Goal: Task Accomplishment & Management: Complete application form

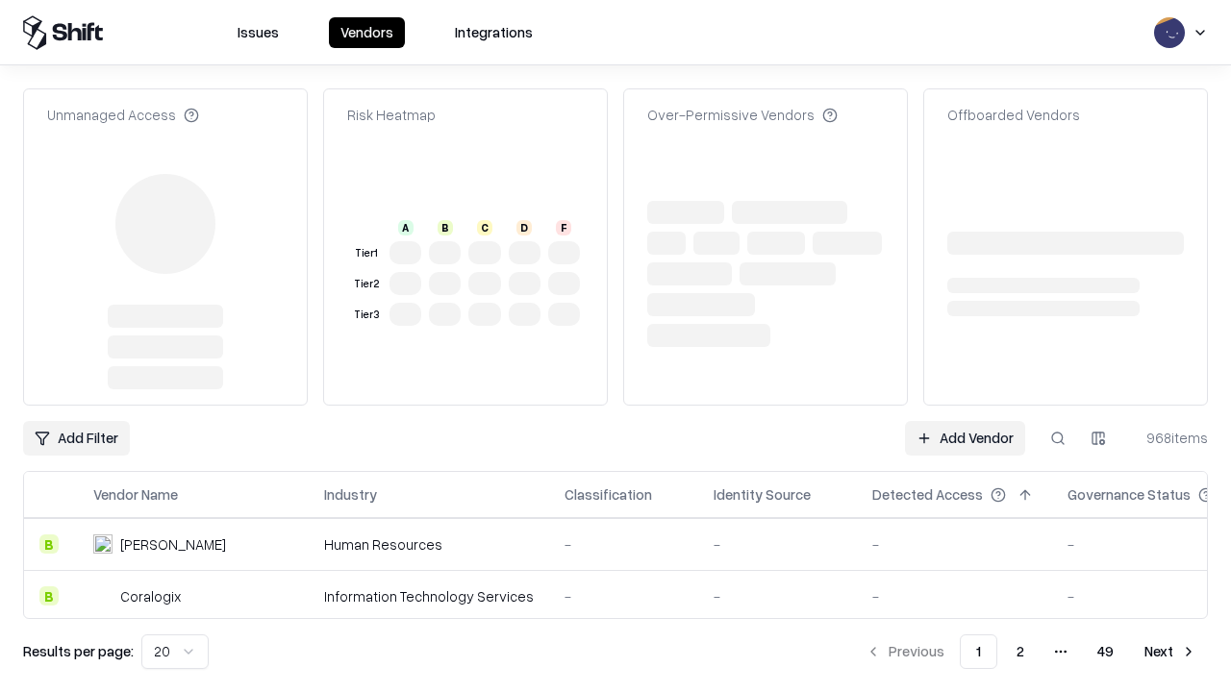
click at [964, 421] on link "Add Vendor" at bounding box center [965, 438] width 120 height 35
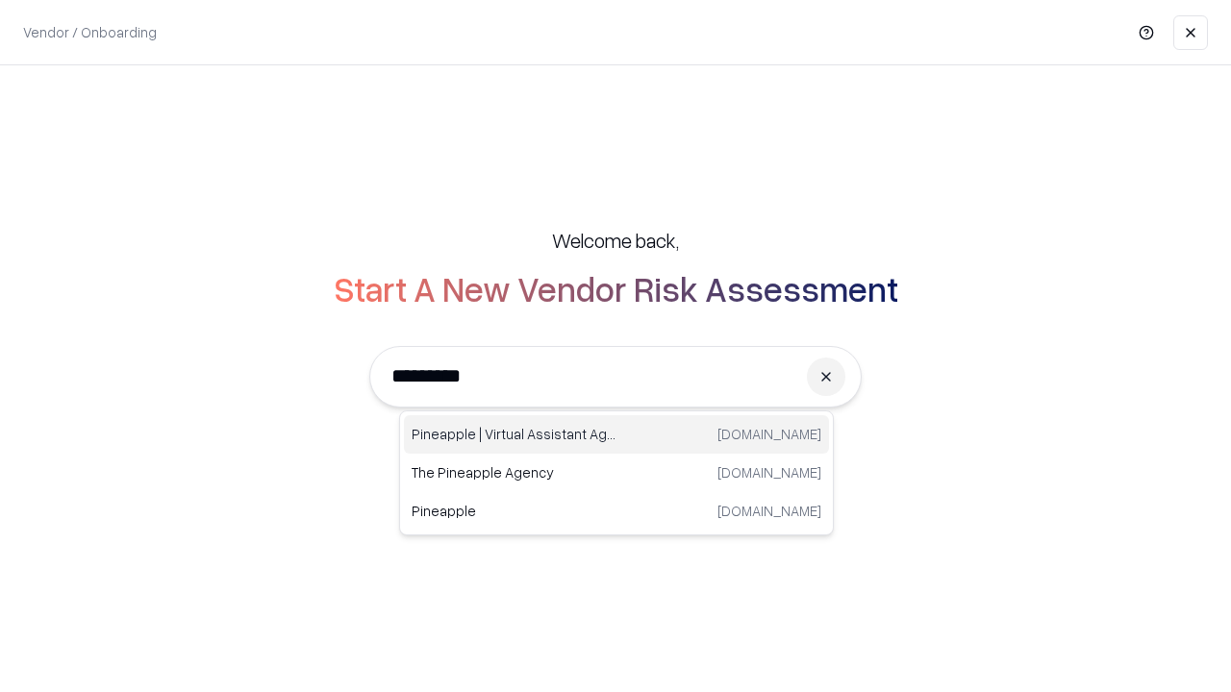
click at [616, 435] on div "Pineapple | Virtual Assistant Agency [DOMAIN_NAME]" at bounding box center [616, 434] width 425 height 38
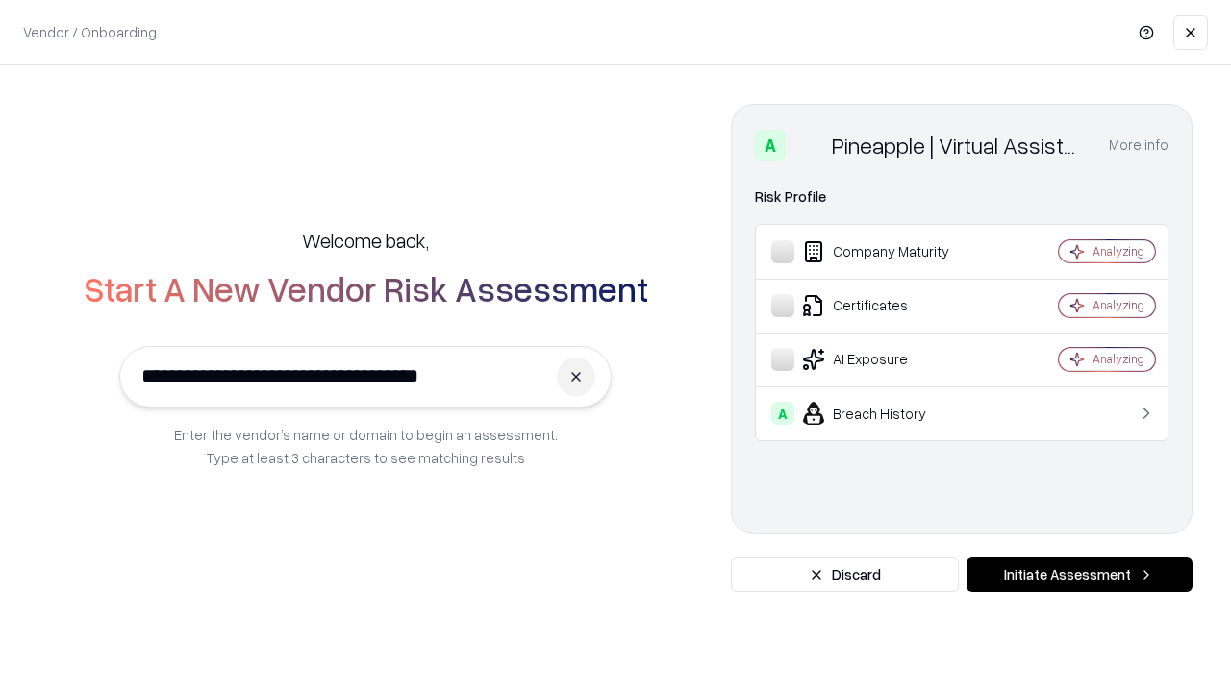
type input "**********"
click at [1079, 575] on button "Initiate Assessment" at bounding box center [1079, 575] width 226 height 35
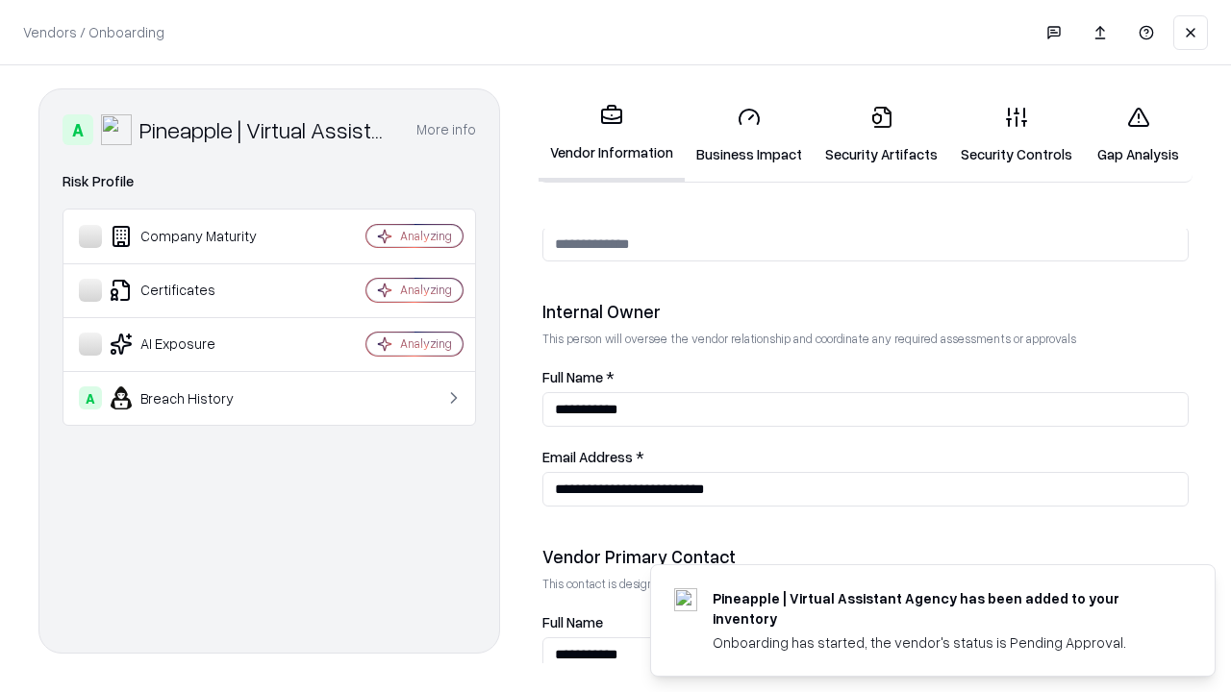
scroll to position [996, 0]
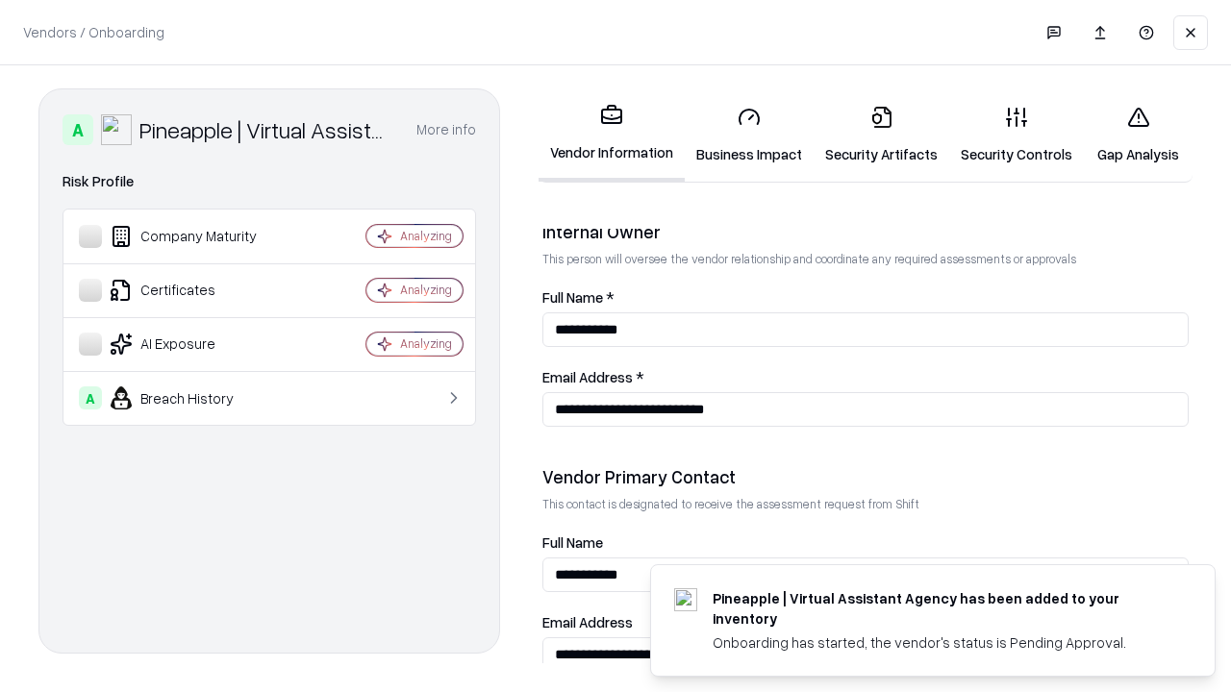
click at [749, 135] on link "Business Impact" at bounding box center [749, 134] width 129 height 89
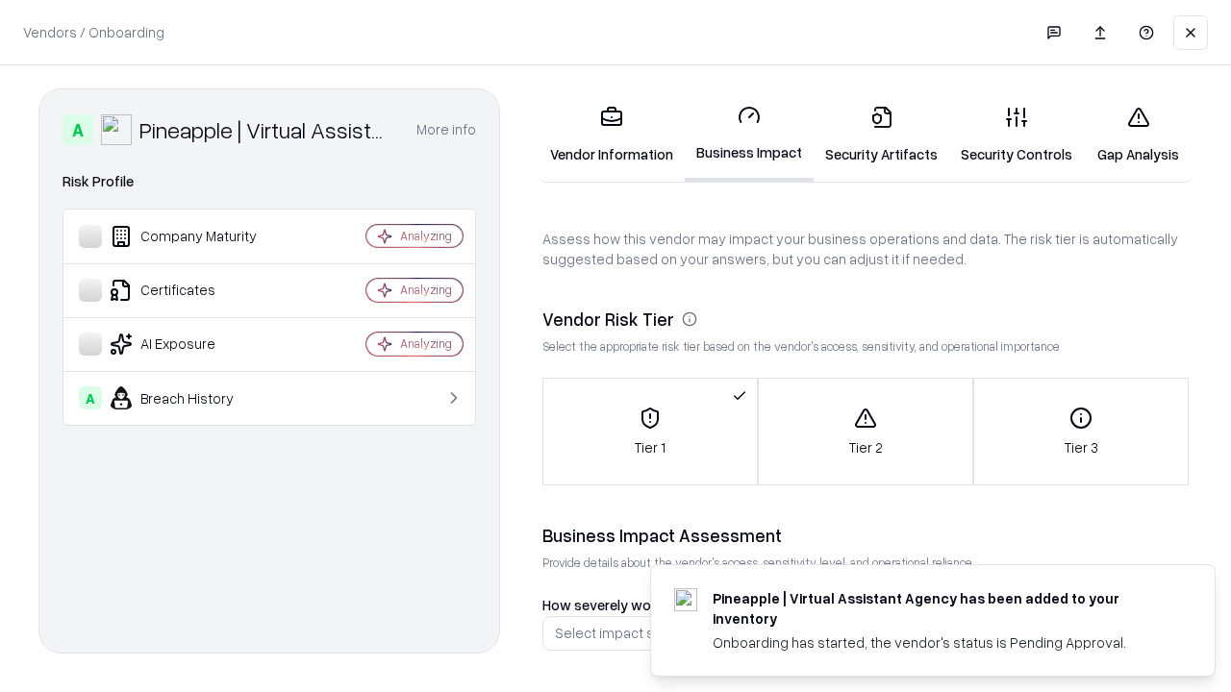
click at [1137, 135] on link "Gap Analysis" at bounding box center [1138, 134] width 109 height 89
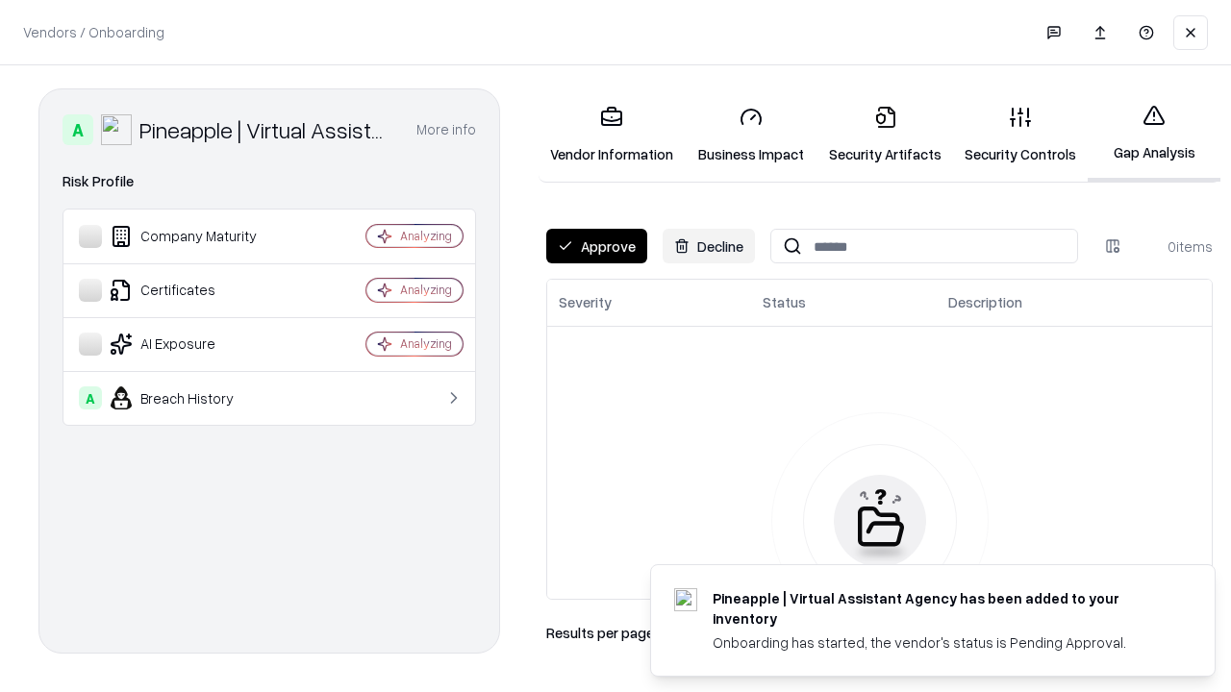
click at [596, 246] on button "Approve" at bounding box center [596, 246] width 101 height 35
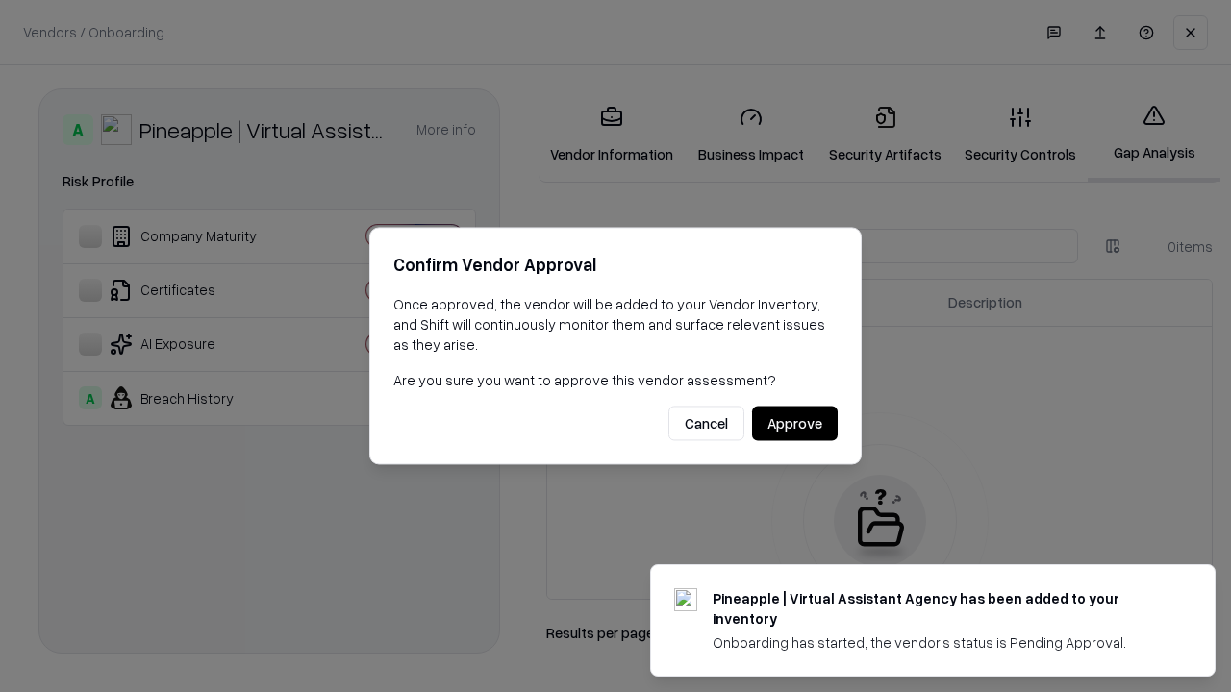
click at [794, 423] on button "Approve" at bounding box center [795, 424] width 86 height 35
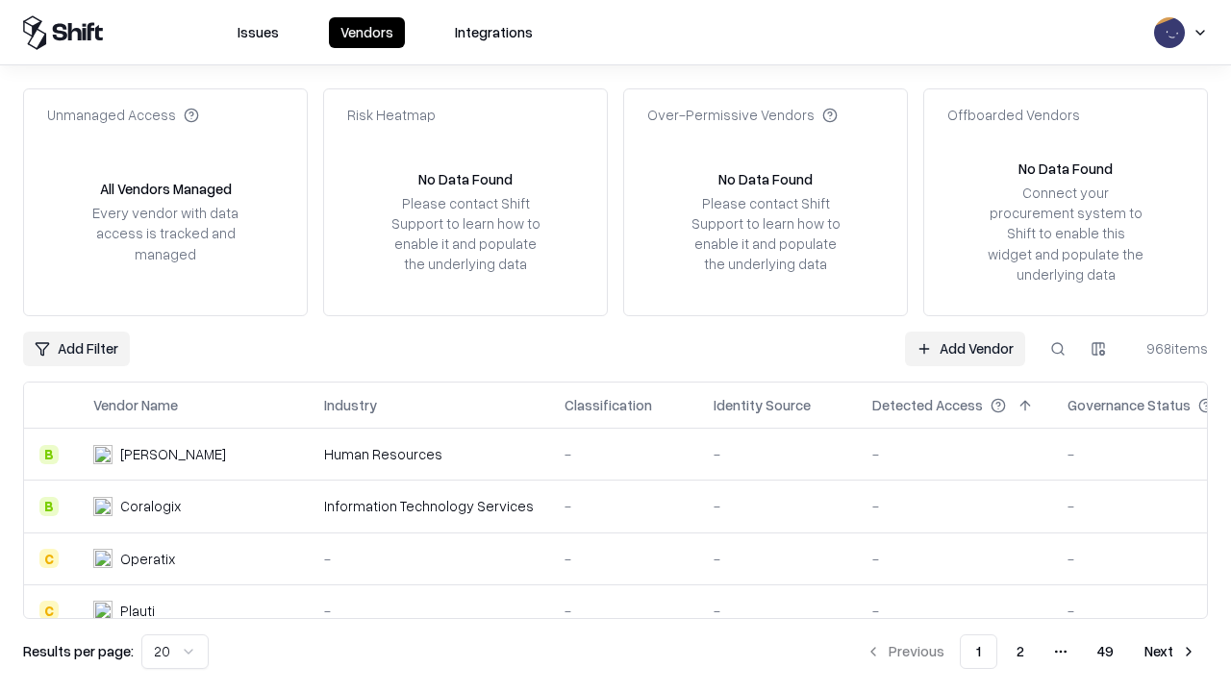
type input "**********"
click at [964, 348] on link "Add Vendor" at bounding box center [965, 349] width 120 height 35
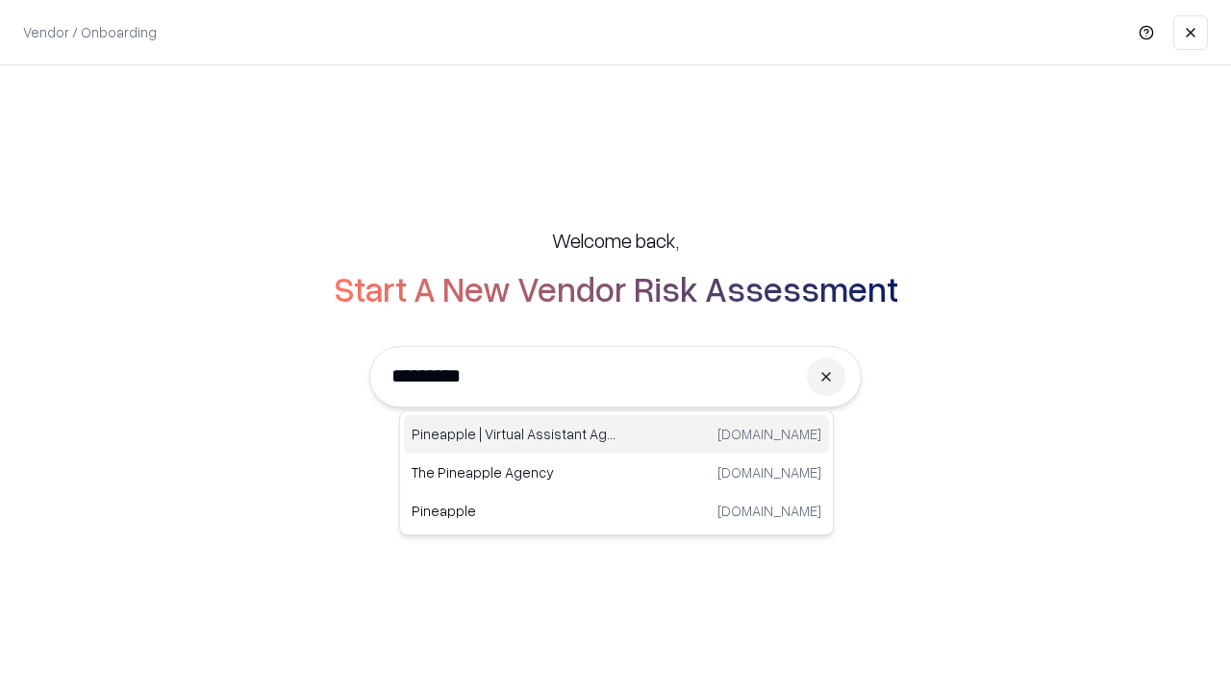
click at [616, 435] on div "Pineapple | Virtual Assistant Agency [DOMAIN_NAME]" at bounding box center [616, 434] width 425 height 38
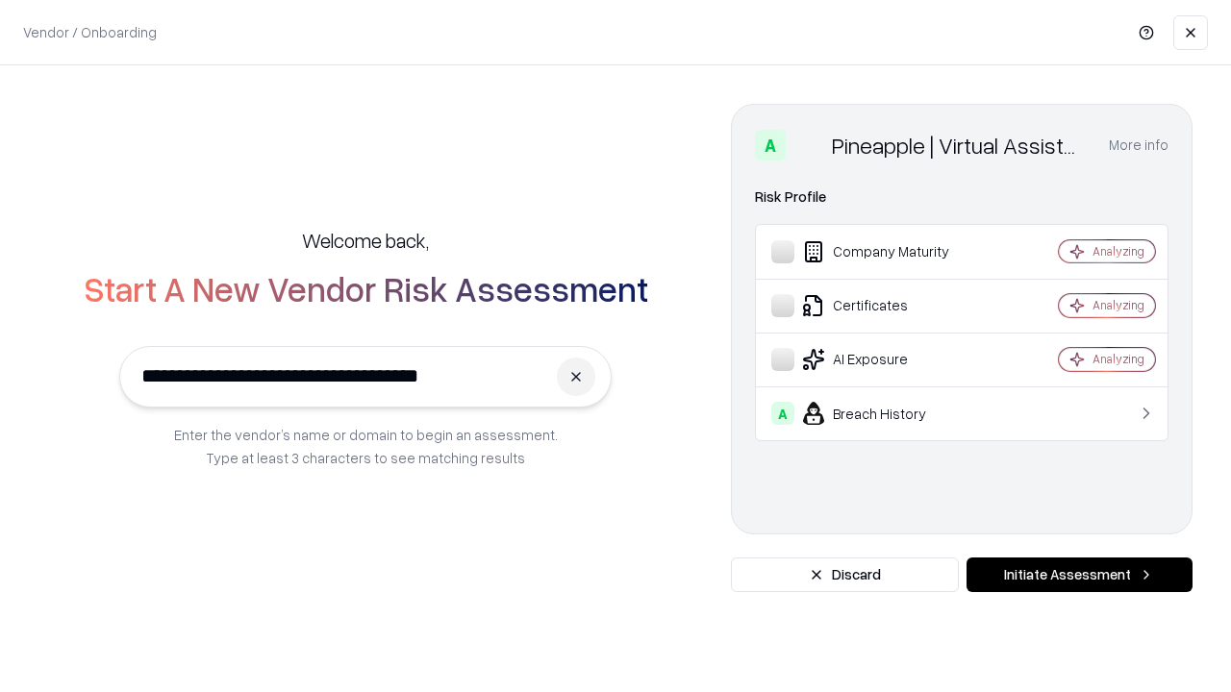
type input "**********"
click at [1079, 575] on button "Initiate Assessment" at bounding box center [1079, 575] width 226 height 35
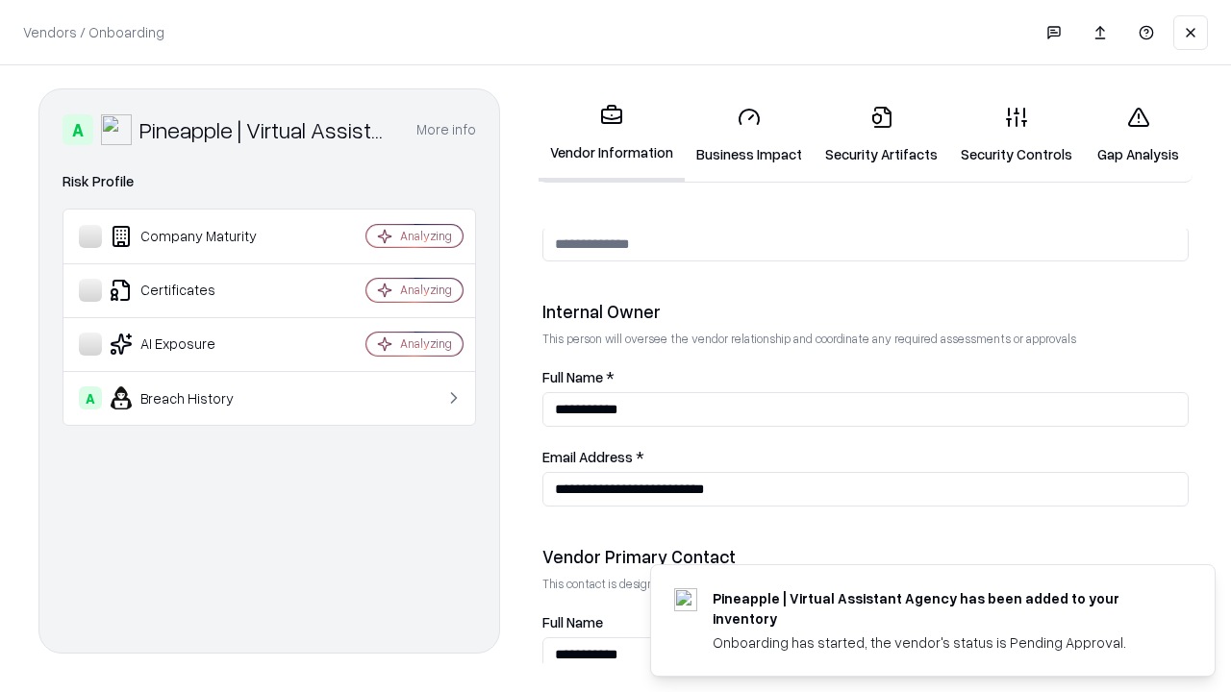
scroll to position [996, 0]
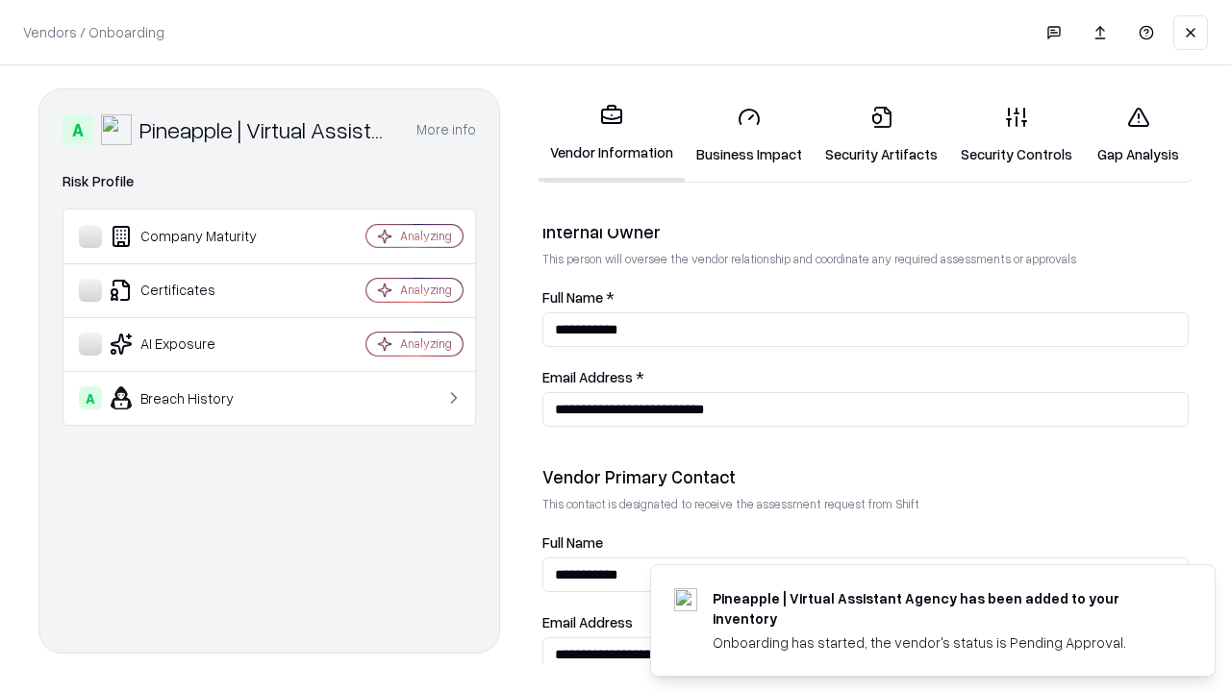
click at [1137, 135] on link "Gap Analysis" at bounding box center [1138, 134] width 109 height 89
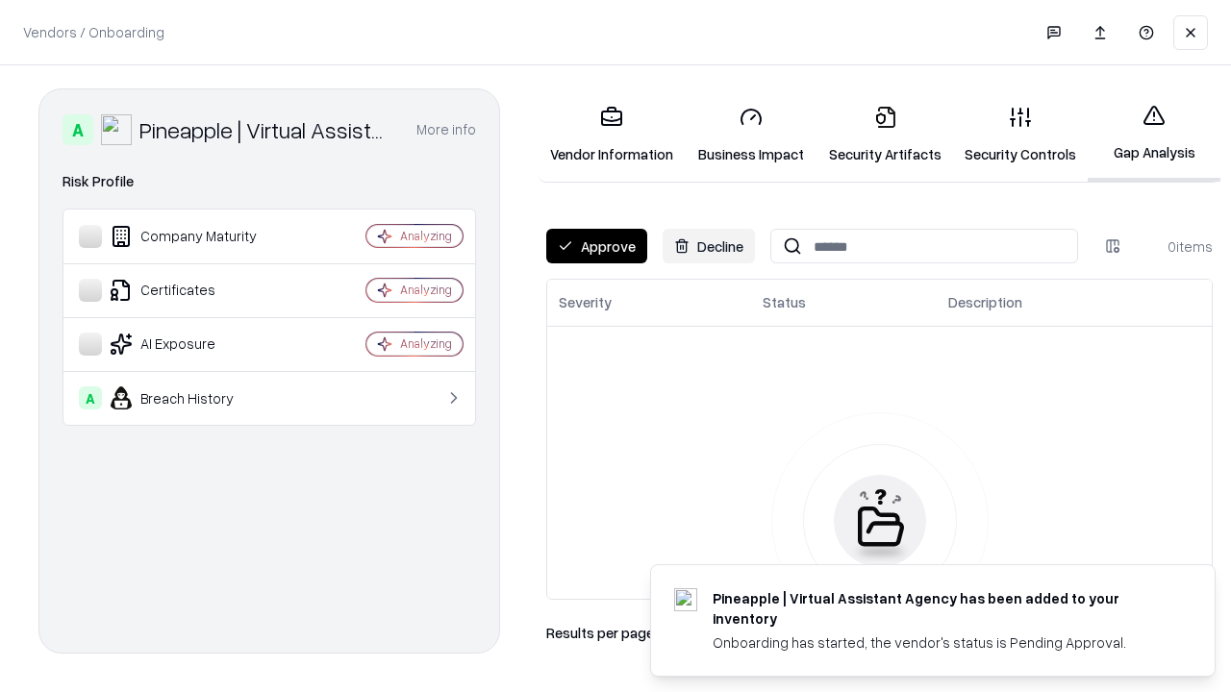
click at [596, 246] on button "Approve" at bounding box center [596, 246] width 101 height 35
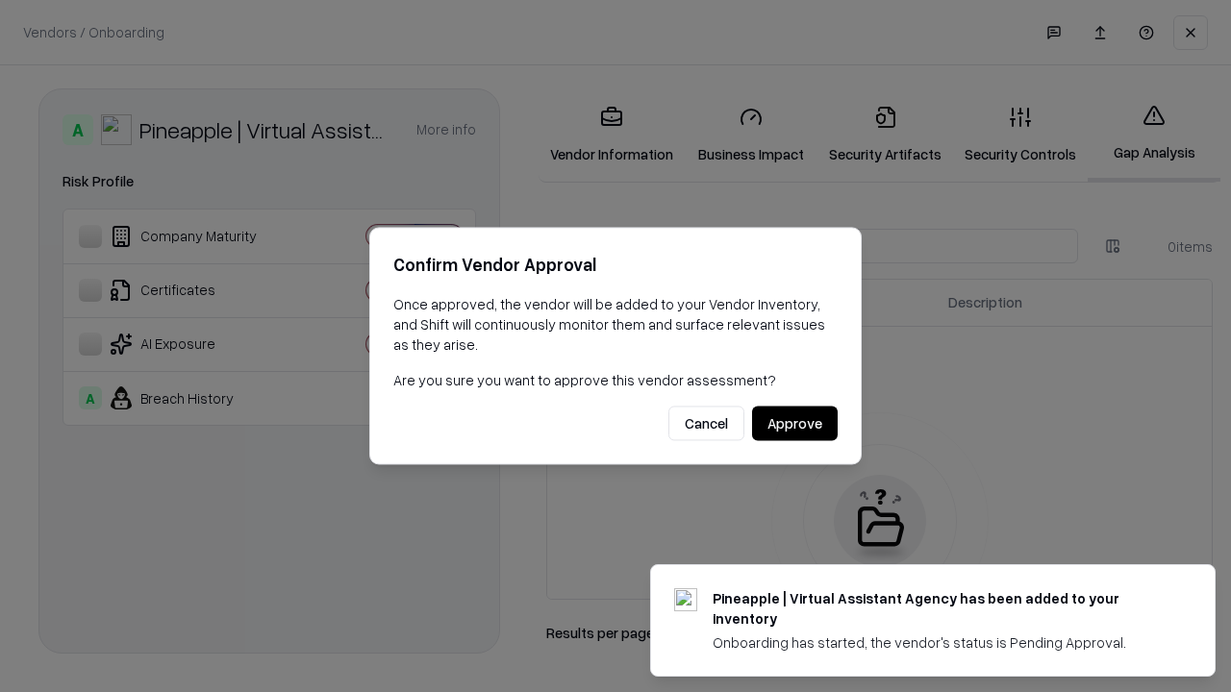
click at [794, 423] on button "Approve" at bounding box center [795, 424] width 86 height 35
